Goal: Navigation & Orientation: Find specific page/section

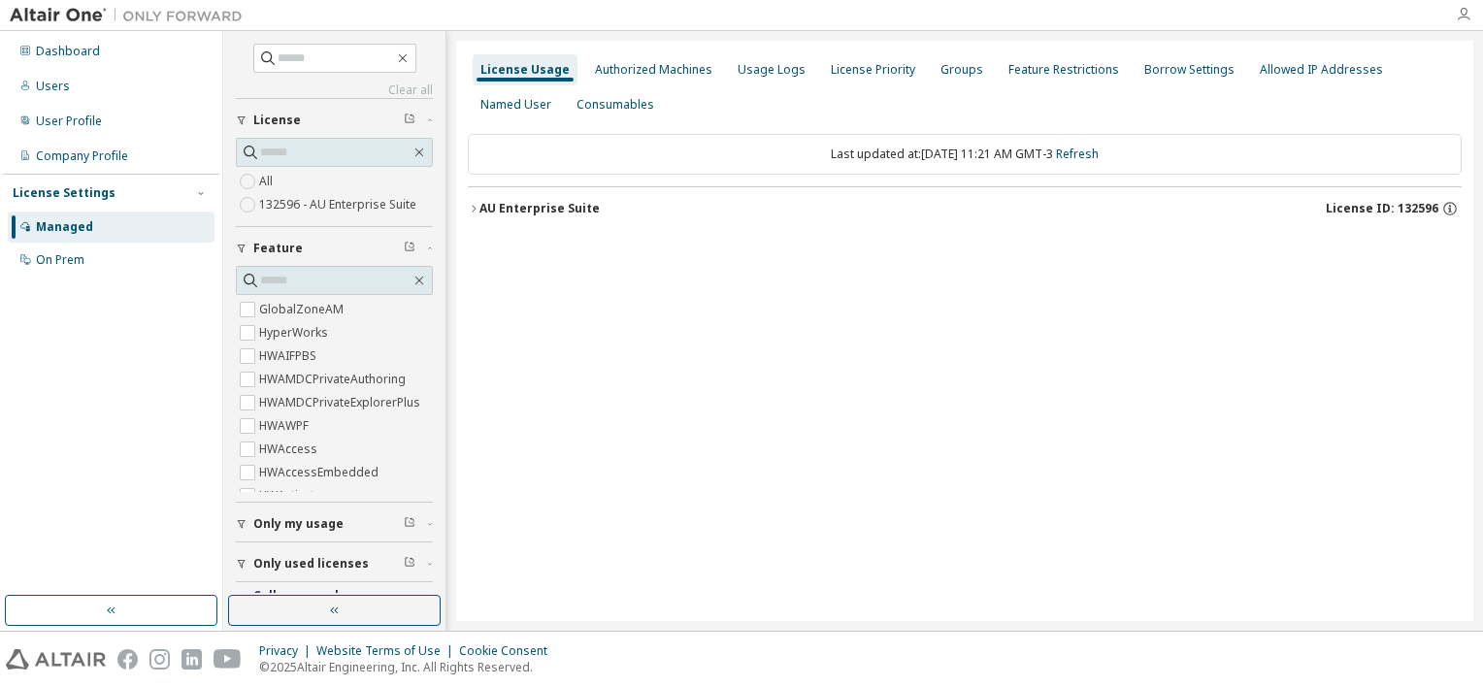
click at [1465, 22] on icon "button" at bounding box center [1464, 15] width 16 height 16
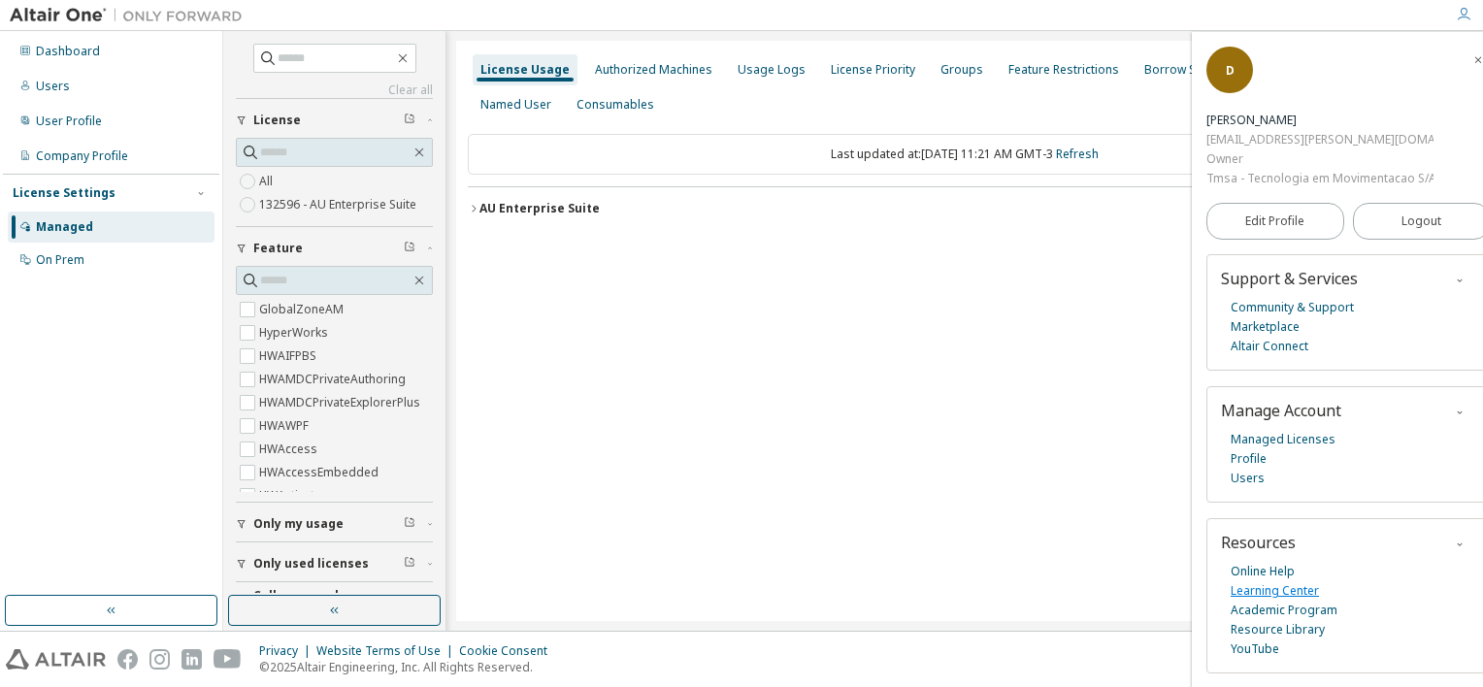
click at [1306, 586] on link "Learning Center" at bounding box center [1275, 590] width 88 height 19
